Goal: Transaction & Acquisition: Purchase product/service

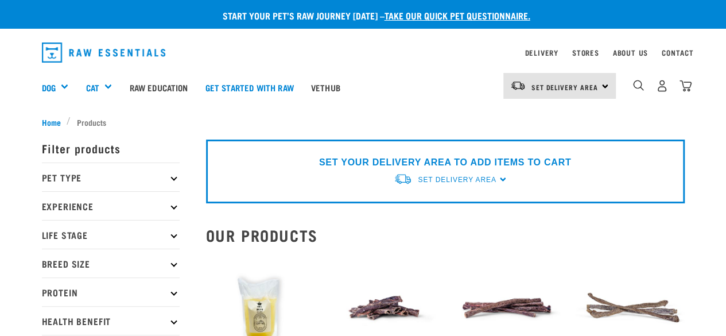
click at [633, 84] on div "dropdown navigation" at bounding box center [639, 86] width 12 height 12
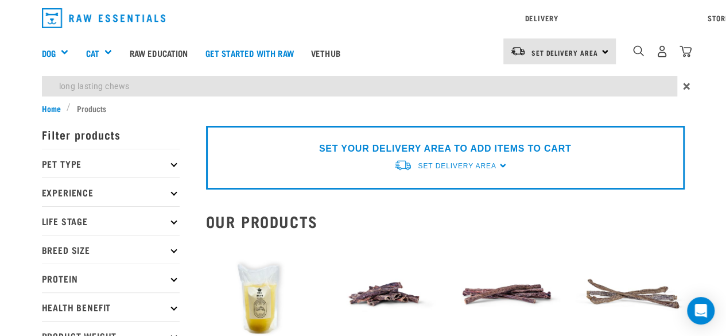
type input "long lasting chews"
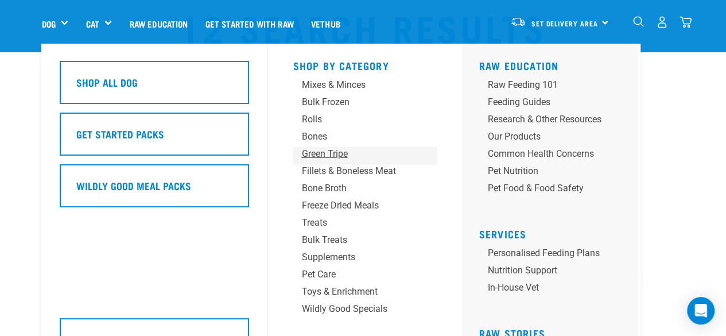
scroll to position [57, 0]
click at [321, 223] on div "Treats" at bounding box center [355, 223] width 107 height 14
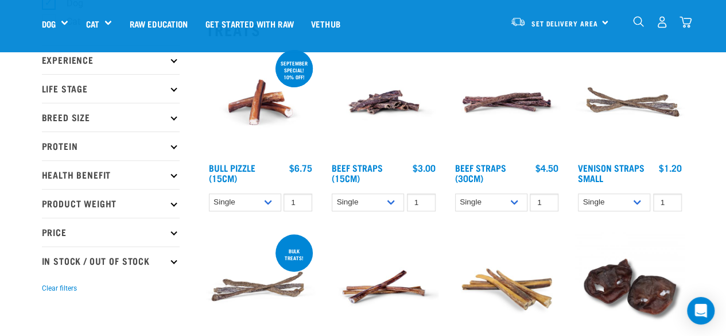
scroll to position [57, 0]
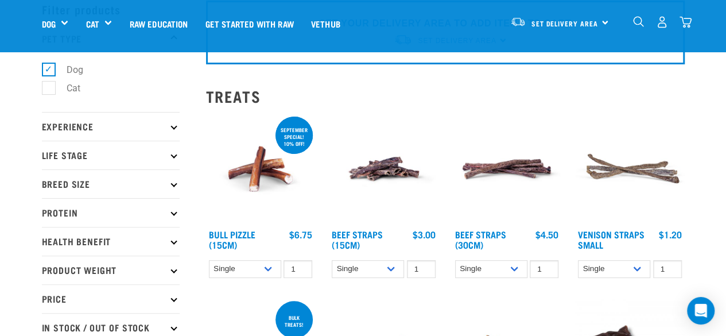
click at [176, 127] on icon at bounding box center [173, 126] width 6 height 6
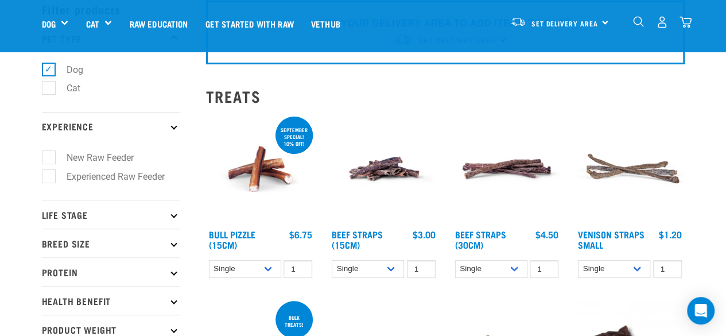
click at [176, 127] on icon at bounding box center [173, 126] width 6 height 6
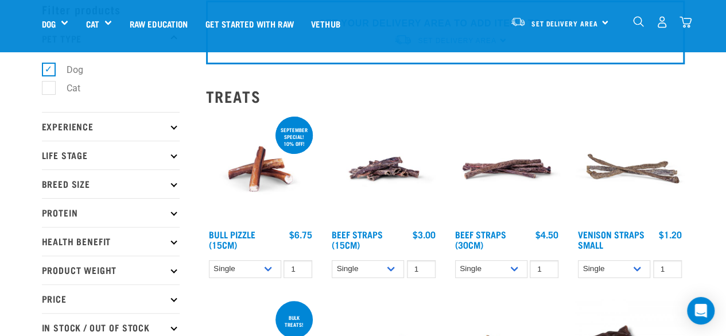
click at [173, 153] on icon at bounding box center [173, 155] width 6 height 6
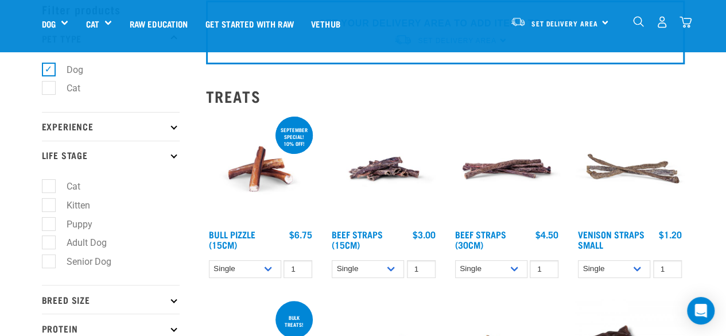
click at [48, 225] on label "Puppy" at bounding box center [72, 224] width 49 height 14
click at [48, 225] on input "Puppy" at bounding box center [45, 221] width 7 height 7
checkbox input "true"
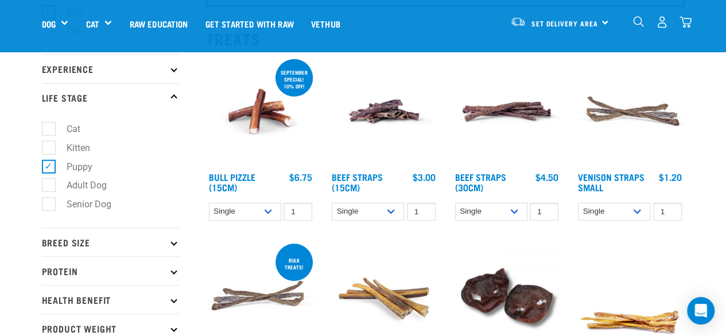
scroll to position [172, 0]
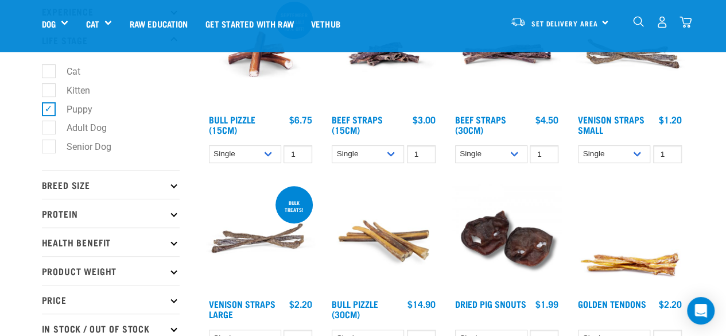
click at [172, 183] on icon at bounding box center [173, 184] width 6 height 6
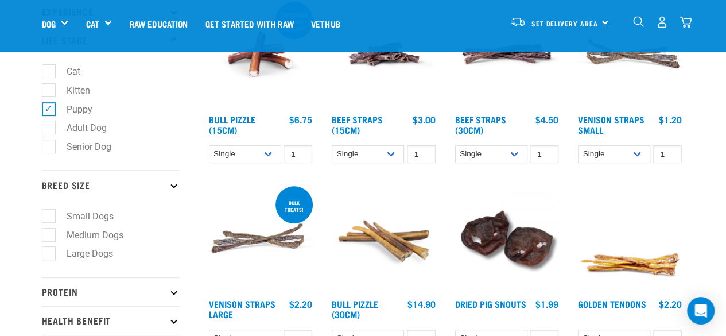
click at [172, 183] on icon at bounding box center [173, 184] width 6 height 6
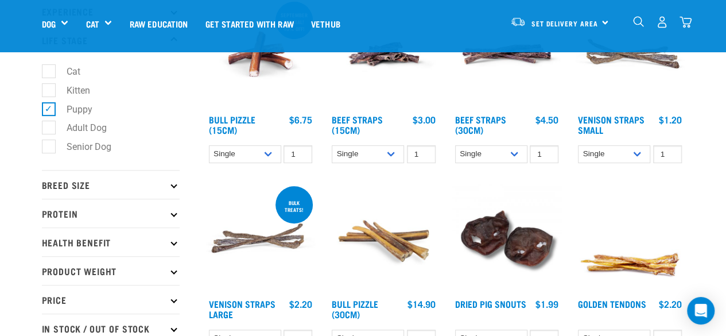
scroll to position [230, 0]
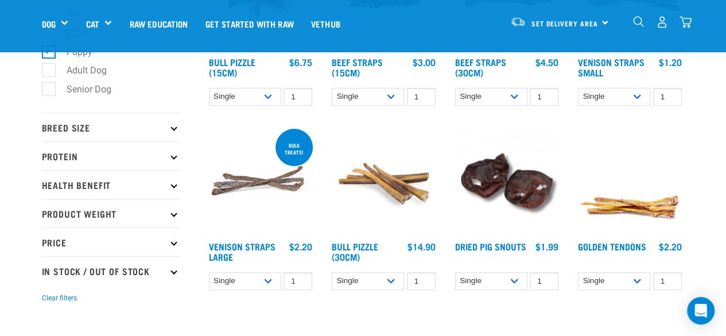
click at [176, 154] on p "Protein" at bounding box center [111, 155] width 138 height 29
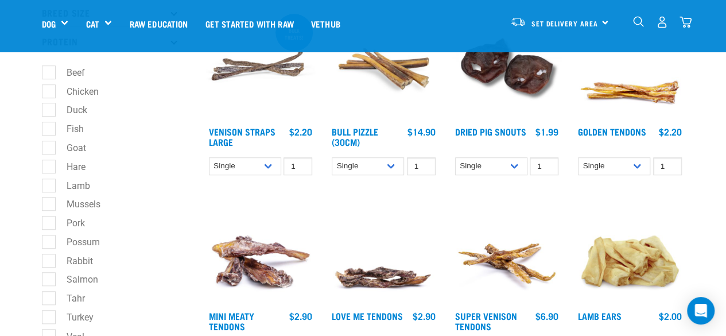
scroll to position [459, 0]
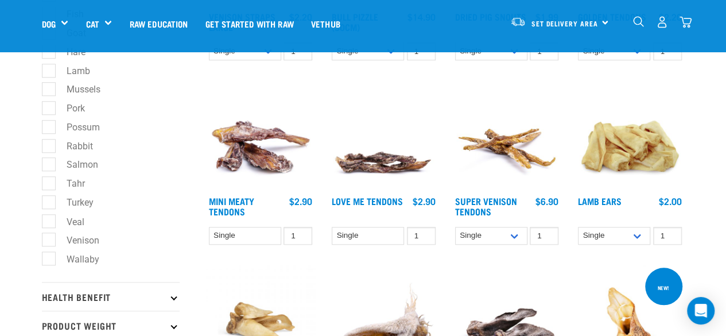
click at [48, 150] on label "Rabbit" at bounding box center [72, 146] width 49 height 14
click at [47, 148] on input "Rabbit" at bounding box center [45, 143] width 7 height 7
checkbox input "true"
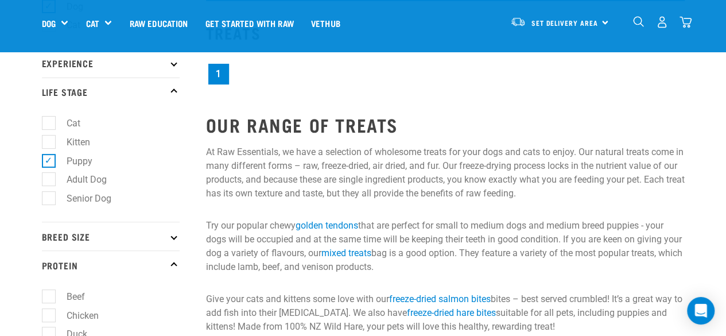
scroll to position [230, 0]
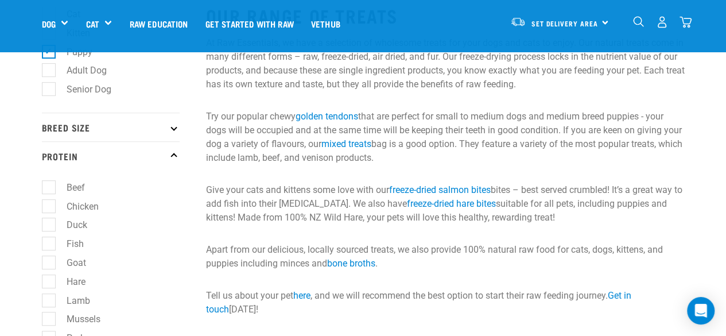
click at [49, 190] on label "Beef" at bounding box center [68, 187] width 41 height 14
click at [49, 189] on input "Beef" at bounding box center [45, 184] width 7 height 7
checkbox input "true"
click at [49, 205] on label "Chicken" at bounding box center [75, 206] width 55 height 14
click at [49, 205] on input "Chicken" at bounding box center [45, 203] width 7 height 7
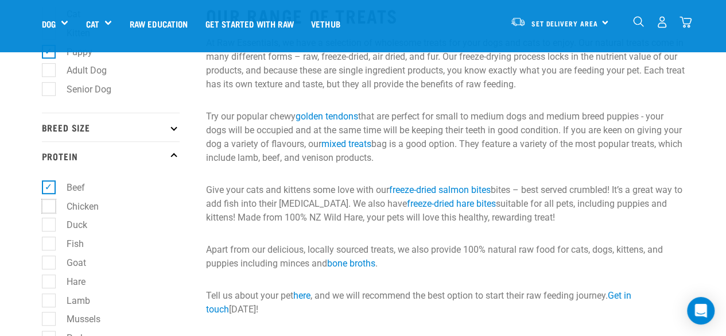
checkbox input "true"
click at [52, 264] on label "Goat" at bounding box center [69, 262] width 42 height 14
click at [49, 264] on input "Goat" at bounding box center [45, 260] width 7 height 7
checkbox input "true"
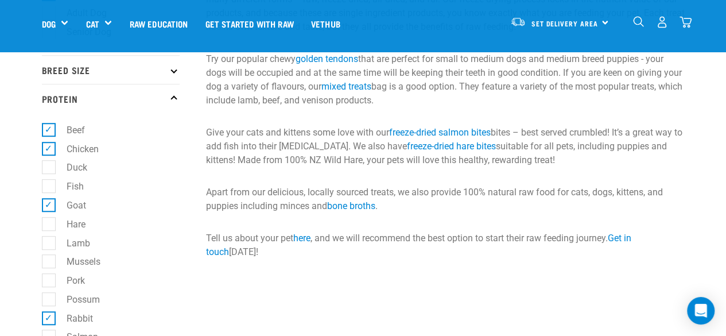
click at [49, 243] on label "Lamb" at bounding box center [71, 243] width 46 height 14
click at [49, 243] on input "Lamb" at bounding box center [45, 240] width 7 height 7
checkbox input "true"
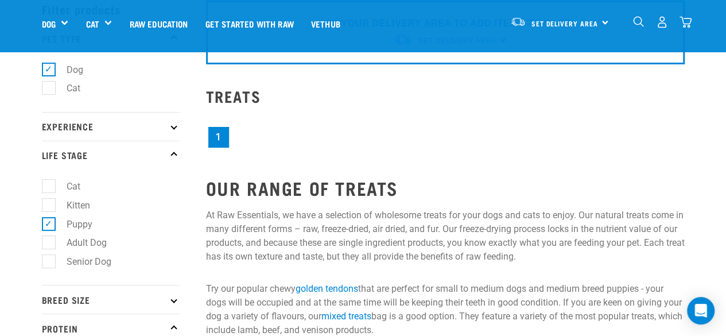
scroll to position [0, 0]
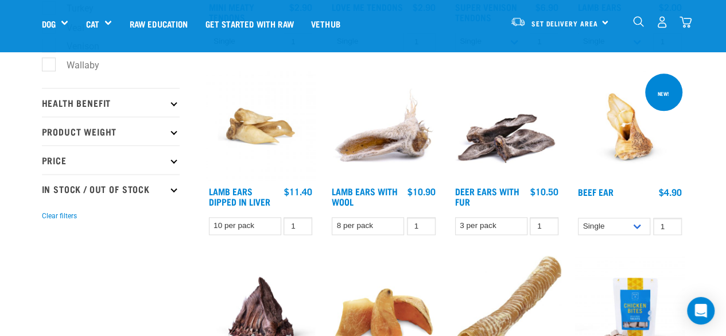
scroll to position [574, 0]
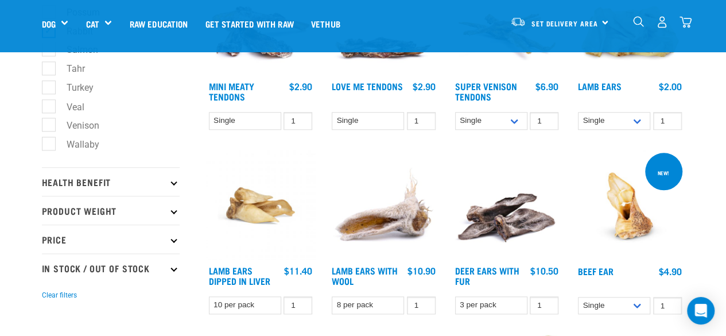
click at [122, 187] on p "Health Benefit" at bounding box center [111, 181] width 138 height 29
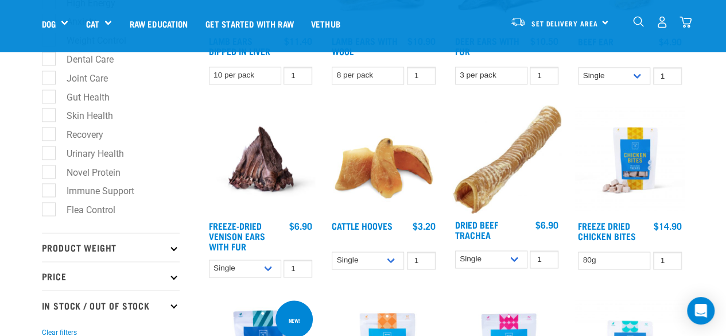
scroll to position [804, 0]
click at [126, 253] on p "Product Weight" at bounding box center [111, 246] width 138 height 29
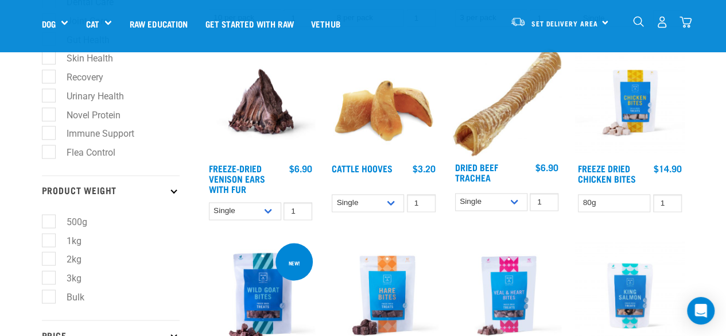
click at [52, 225] on label "500g" at bounding box center [70, 221] width 44 height 14
click at [49, 223] on input "500g" at bounding box center [45, 218] width 7 height 7
checkbox input "true"
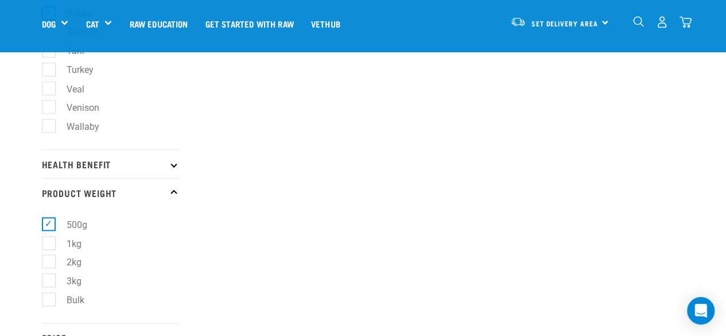
scroll to position [574, 0]
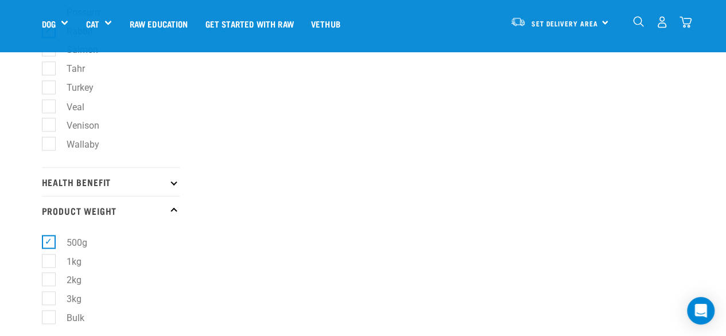
click at [48, 244] on label "500g" at bounding box center [70, 242] width 44 height 14
click at [44, 243] on input "500g" at bounding box center [45, 239] width 7 height 7
checkbox input "false"
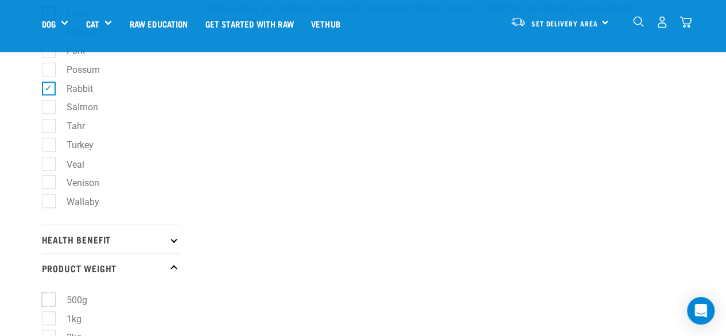
scroll to position [346, 0]
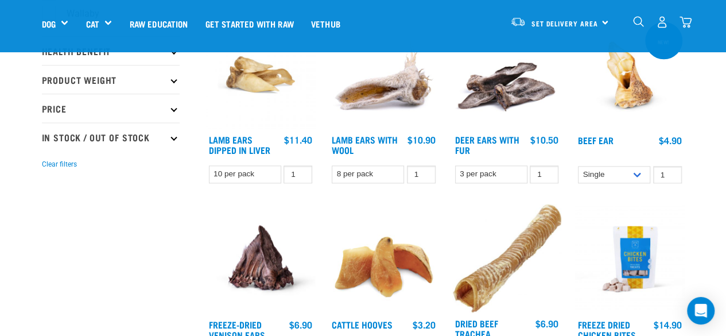
scroll to position [804, 0]
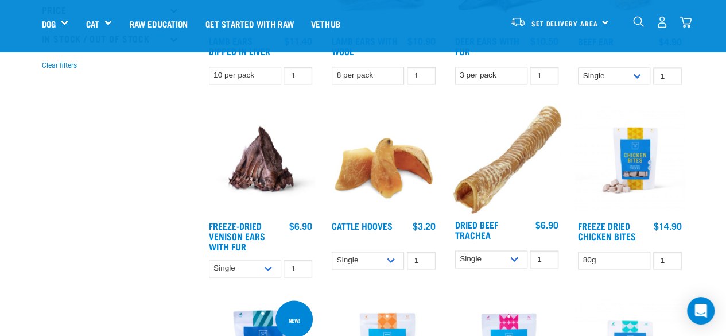
click at [638, 156] on img at bounding box center [630, 160] width 110 height 110
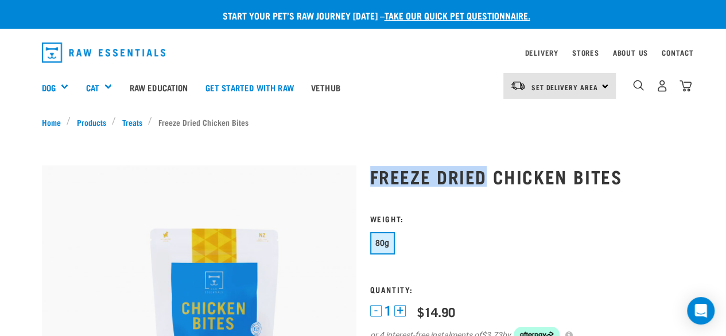
drag, startPoint x: 371, startPoint y: 177, endPoint x: 482, endPoint y: 181, distance: 110.3
click at [482, 181] on h1 "Freeze Dried Chicken Bites" at bounding box center [527, 176] width 315 height 21
copy h1 "Freeze Dried"
click at [639, 86] on img "dropdown navigation" at bounding box center [638, 85] width 11 height 11
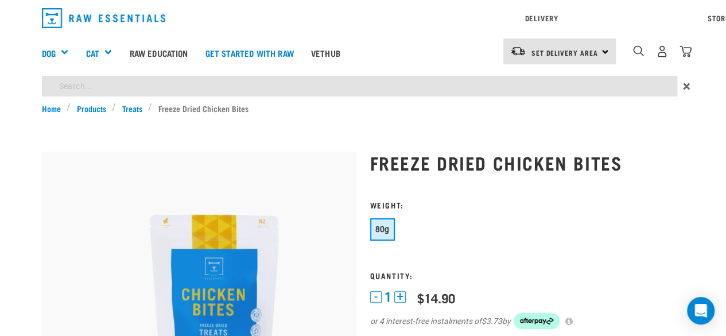
paste input "Freeze Dried"
type input "Freeze Dried treats"
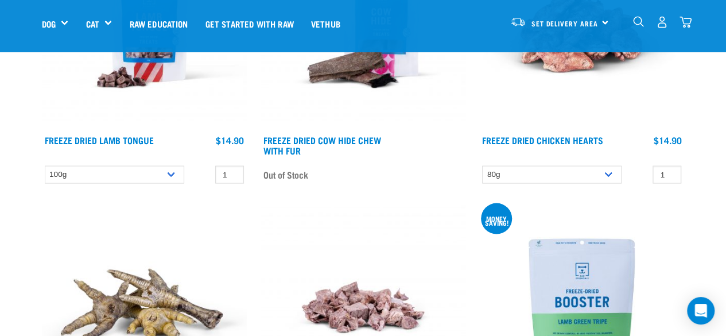
scroll to position [861, 0]
